Goal: Transaction & Acquisition: Purchase product/service

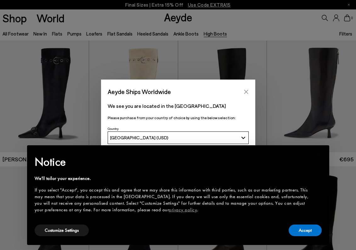
click at [247, 95] on button "Close" at bounding box center [246, 91] width 9 height 9
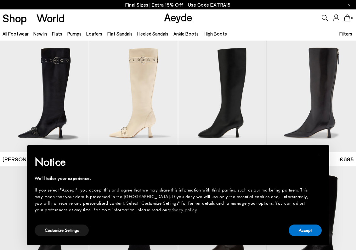
click at [348, 32] on span "Filters" at bounding box center [345, 34] width 13 height 6
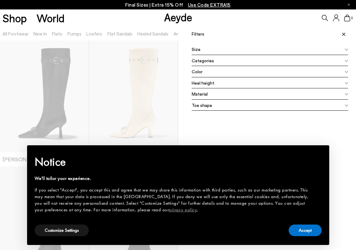
click at [345, 47] on span at bounding box center [346, 49] width 3 height 7
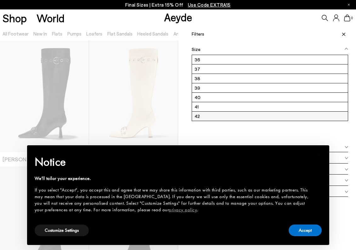
click at [229, 115] on label "42" at bounding box center [270, 116] width 156 height 9
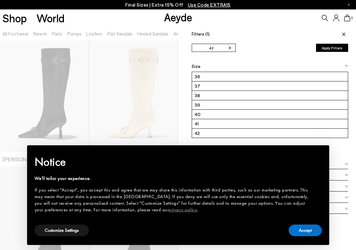
click at [343, 32] on span at bounding box center [343, 34] width 11 height 14
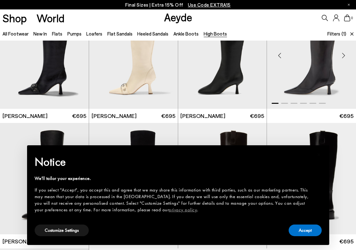
scroll to position [34, 0]
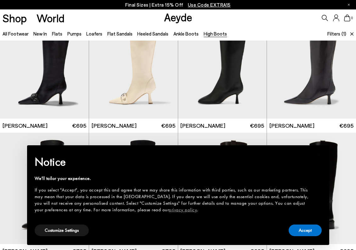
click at [339, 33] on span "Filters" at bounding box center [334, 34] width 13 height 6
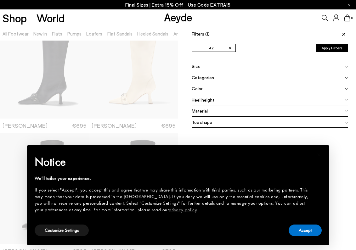
click at [264, 86] on div "Color" at bounding box center [270, 88] width 157 height 11
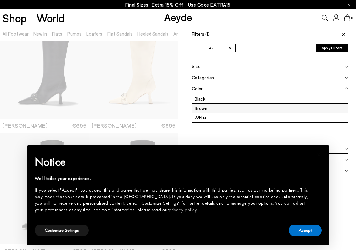
click at [238, 107] on label "Brown" at bounding box center [270, 108] width 156 height 9
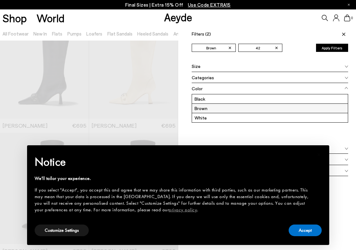
scroll to position [0, 0]
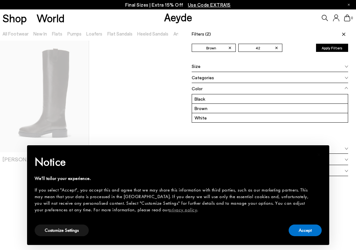
click at [156, 76] on div at bounding box center [89, 151] width 178 height 250
